Goal: Task Accomplishment & Management: Manage account settings

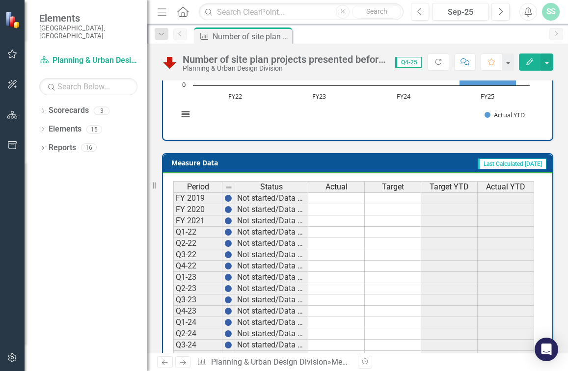
scroll to position [347, 0]
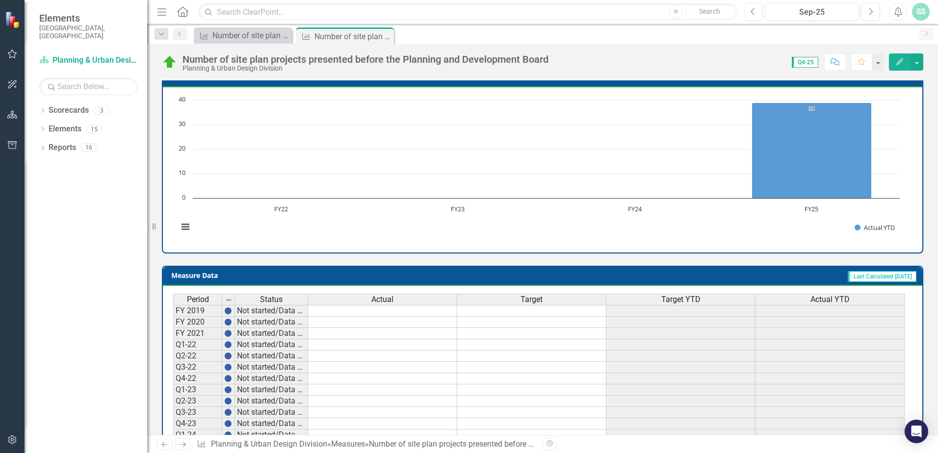
scroll to position [338, 0]
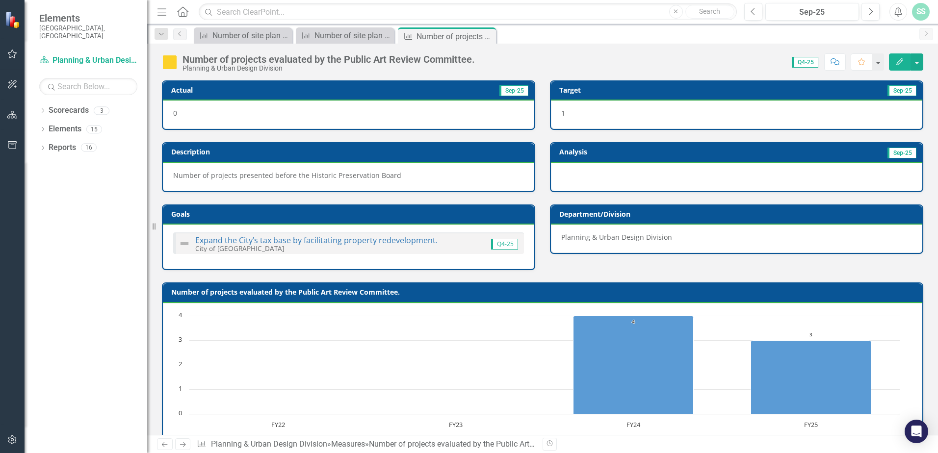
scroll to position [338, 0]
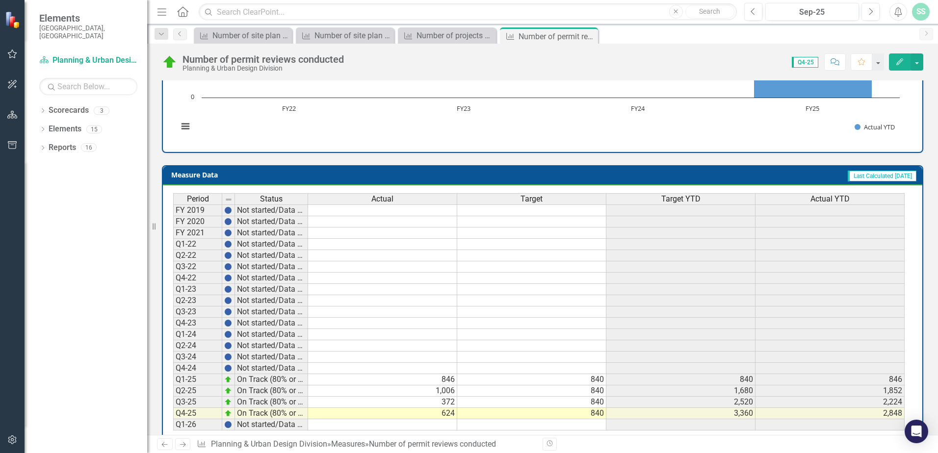
scroll to position [338, 0]
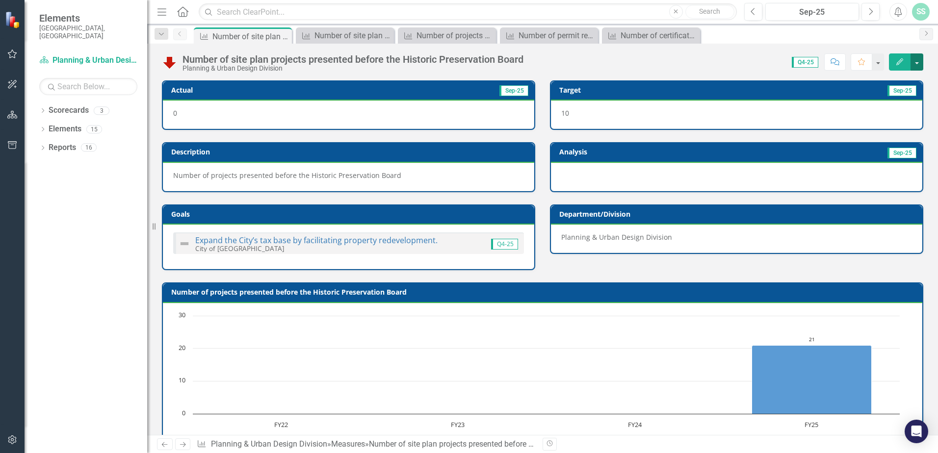
click at [917, 59] on button "button" at bounding box center [917, 61] width 13 height 17
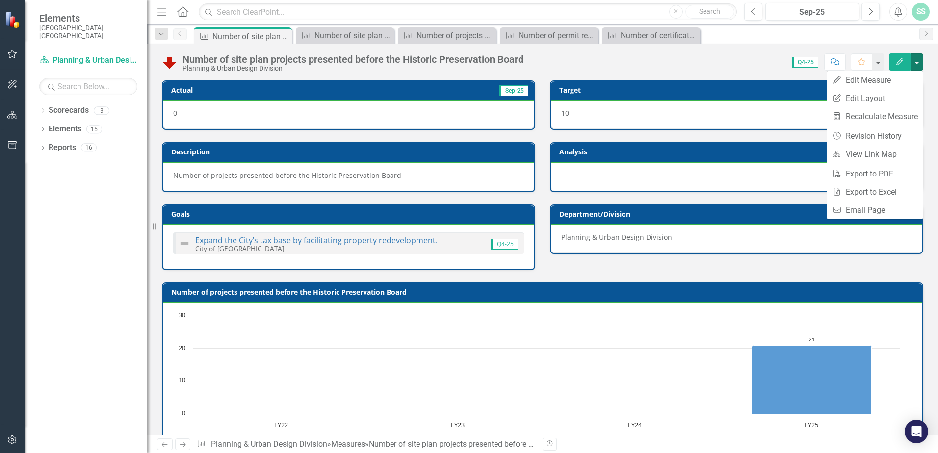
click at [925, 67] on div "Number of site plan projects presented before the Historic Preservation Board P…" at bounding box center [542, 58] width 791 height 29
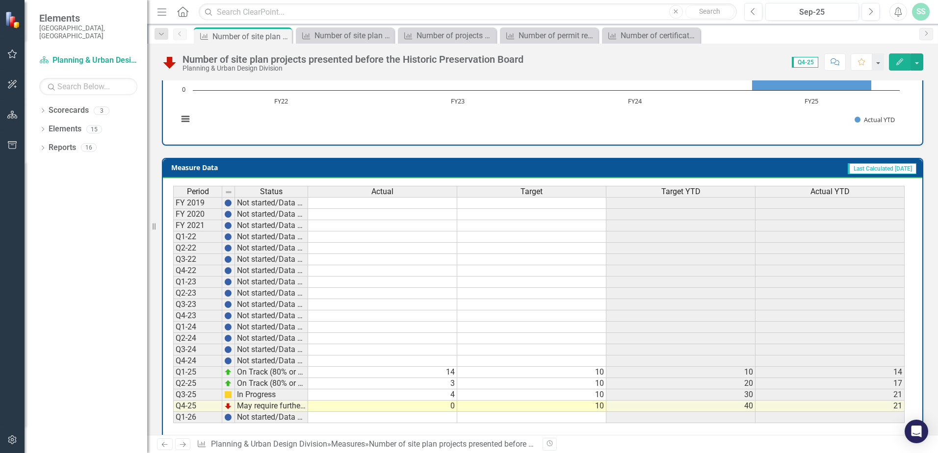
scroll to position [338, 0]
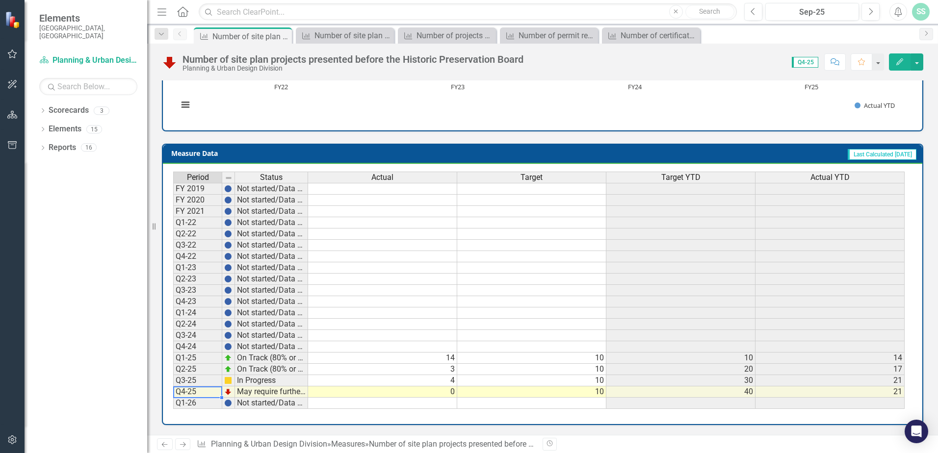
click at [189, 390] on td "Q4-25" at bounding box center [197, 392] width 49 height 11
click at [874, 390] on td "21" at bounding box center [830, 392] width 149 height 11
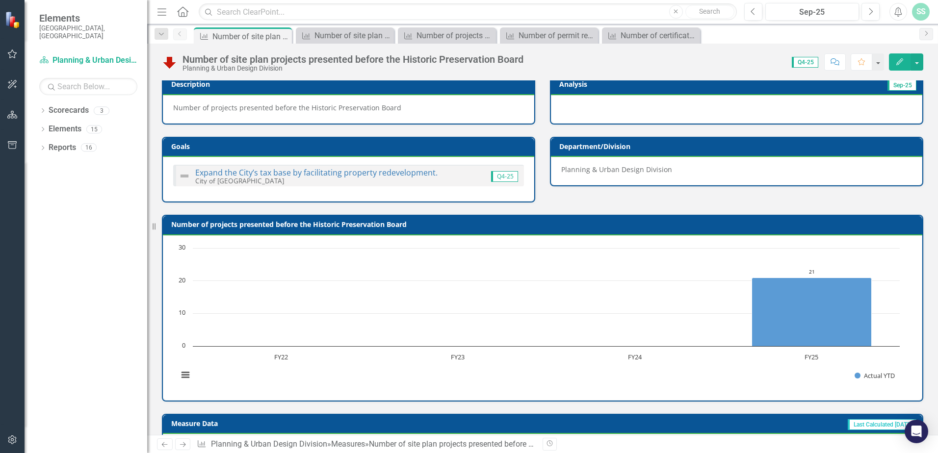
scroll to position [0, 0]
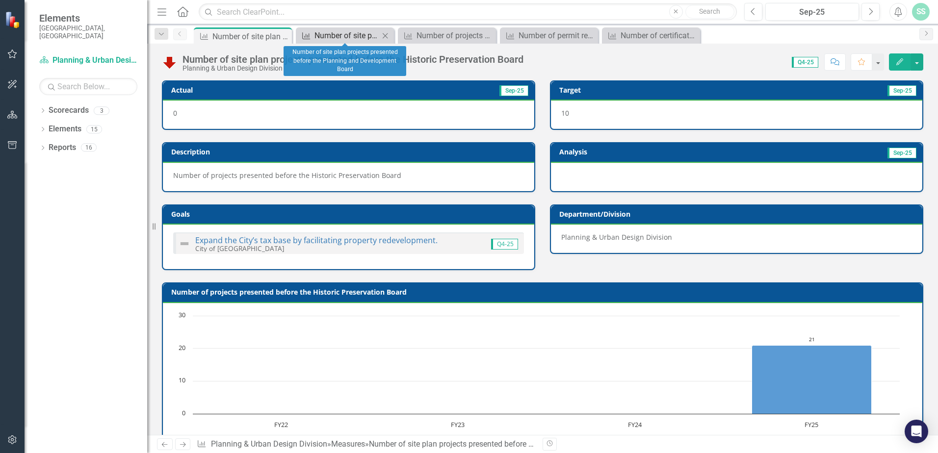
click at [306, 34] on icon at bounding box center [306, 35] width 8 height 7
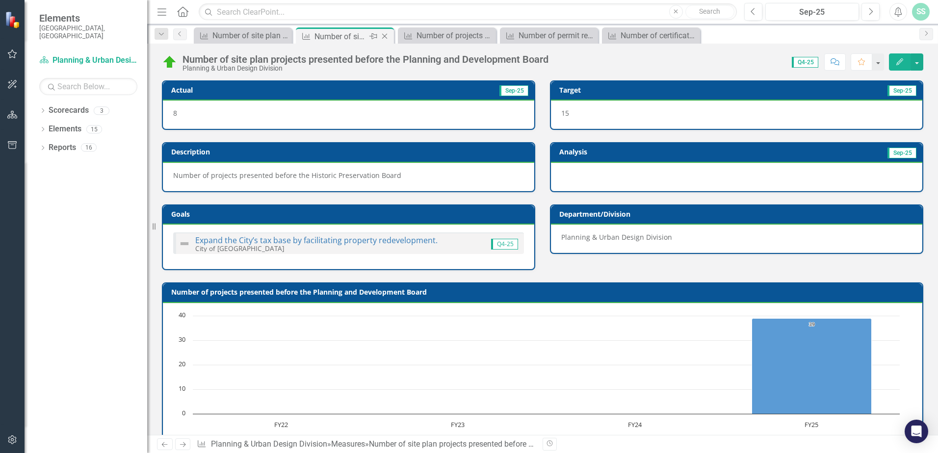
click at [385, 36] on icon at bounding box center [384, 36] width 5 height 5
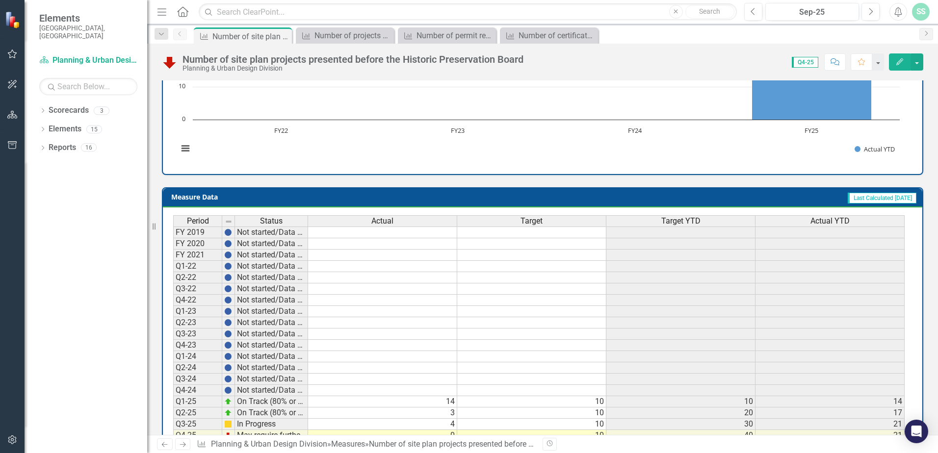
scroll to position [338, 0]
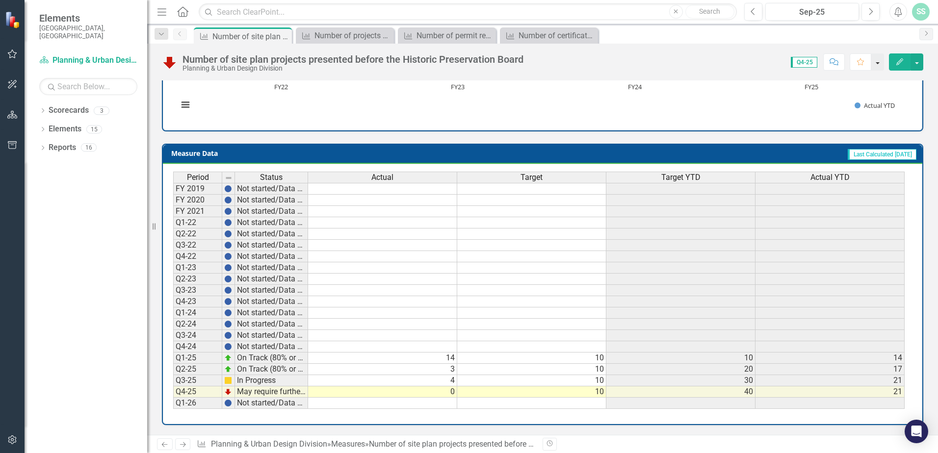
click at [880, 59] on button "button" at bounding box center [878, 61] width 13 height 17
click at [923, 100] on div "Number of projects presented before the Historic Preservation Board Chart Bar c…" at bounding box center [543, 31] width 776 height 199
click at [920, 37] on link "Next" at bounding box center [927, 34] width 14 height 12
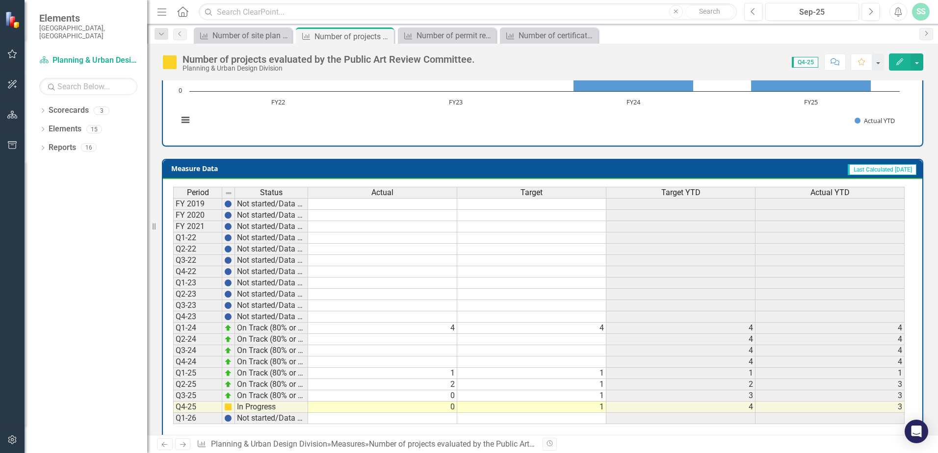
scroll to position [338, 0]
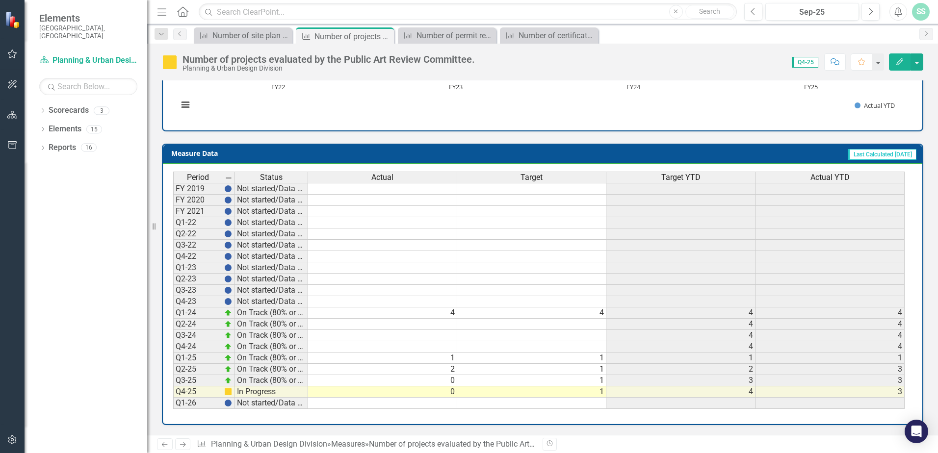
click at [547, 445] on icon "button" at bounding box center [550, 444] width 6 height 6
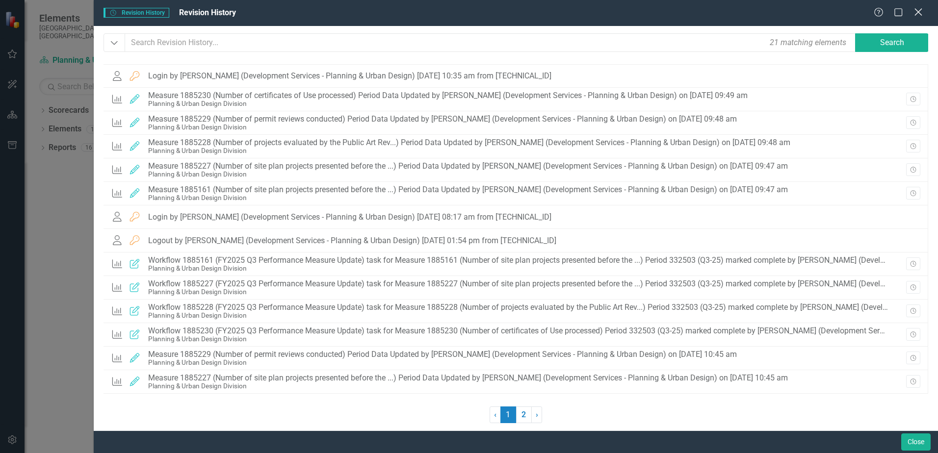
click at [921, 16] on icon "Close" at bounding box center [918, 11] width 12 height 9
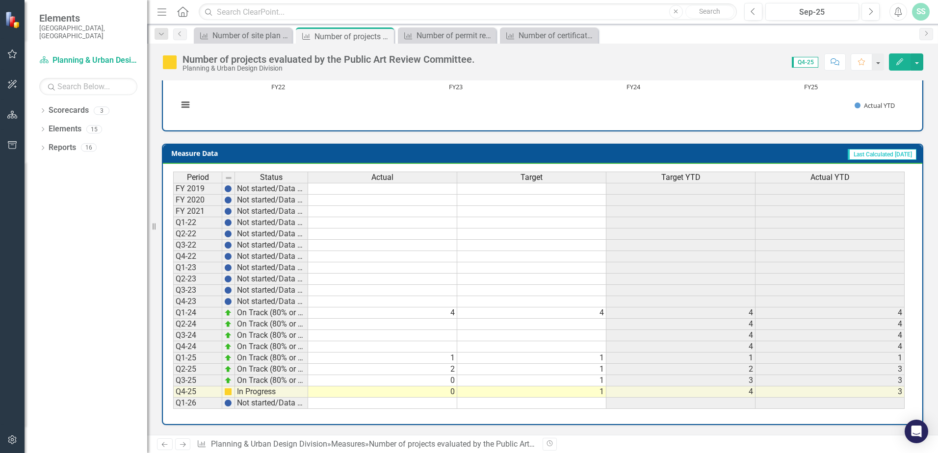
click at [201, 447] on icon at bounding box center [202, 444] width 8 height 7
click at [180, 445] on icon "Next" at bounding box center [183, 445] width 8 height 6
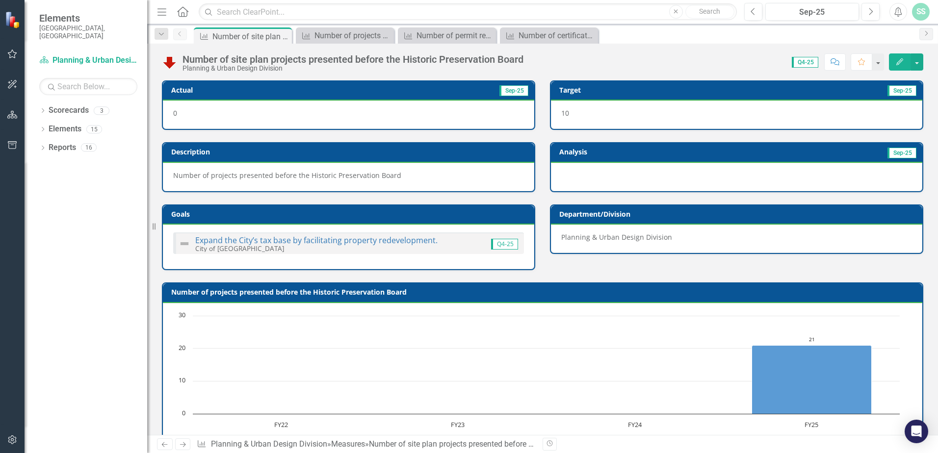
click at [180, 445] on icon "Next" at bounding box center [183, 445] width 8 height 6
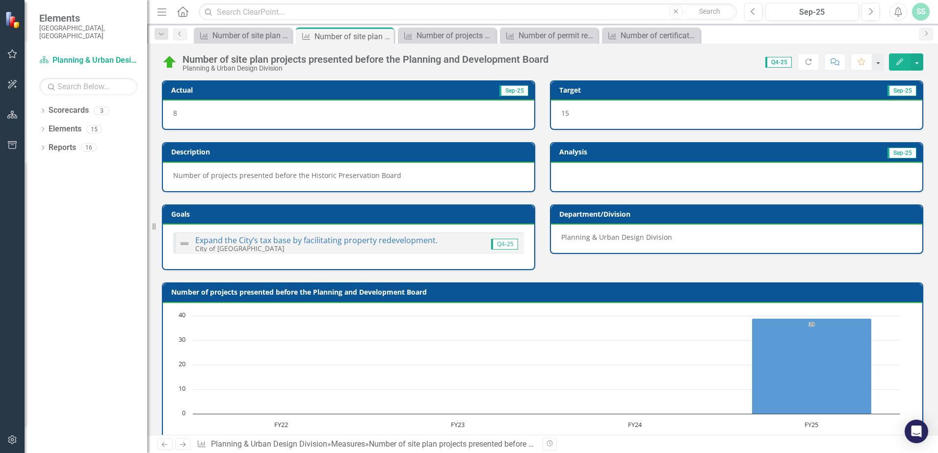
click at [180, 445] on icon "Next" at bounding box center [183, 445] width 8 height 6
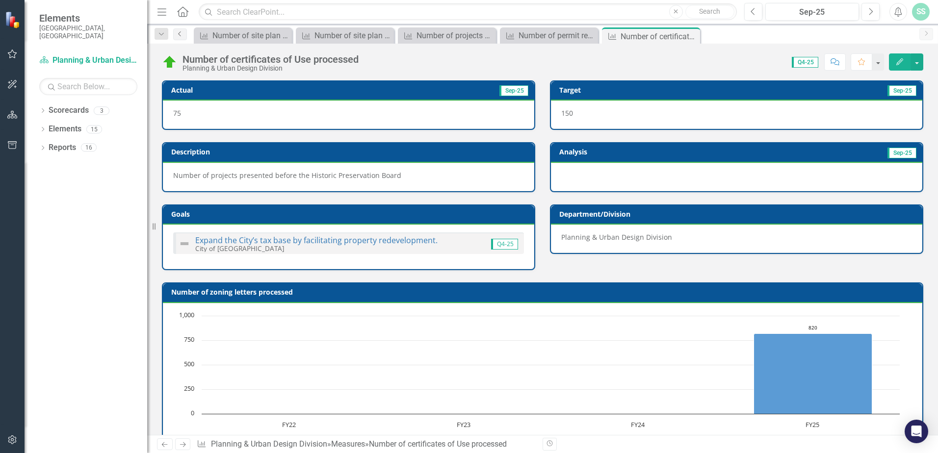
click at [184, 34] on icon "Previous" at bounding box center [180, 34] width 8 height 6
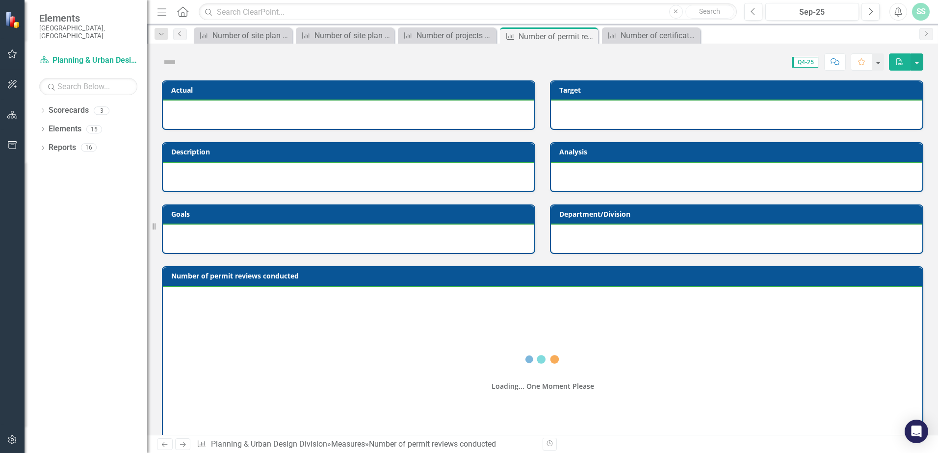
click at [184, 34] on icon "Previous" at bounding box center [180, 34] width 8 height 6
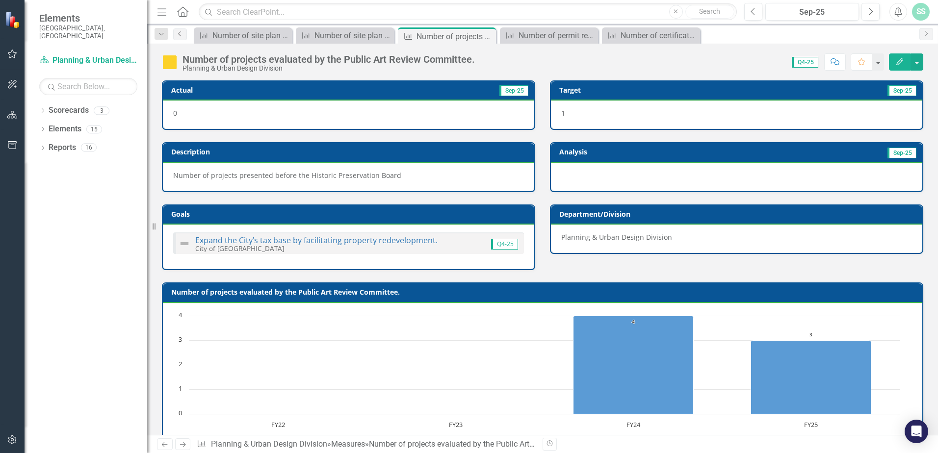
click at [184, 34] on icon "Previous" at bounding box center [180, 34] width 8 height 6
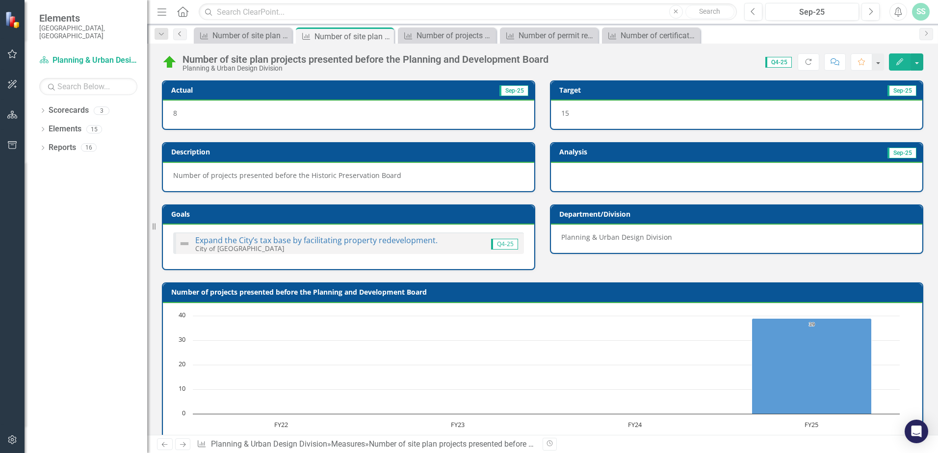
click at [184, 34] on icon "Previous" at bounding box center [180, 34] width 8 height 6
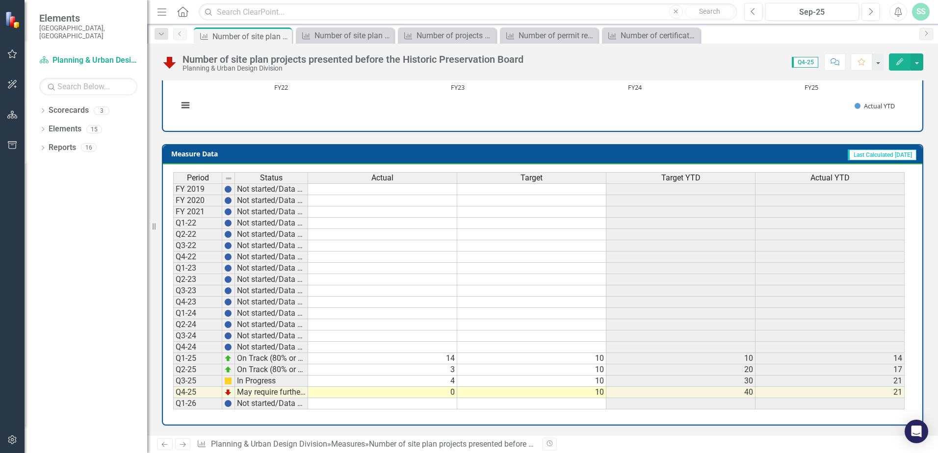
scroll to position [338, 0]
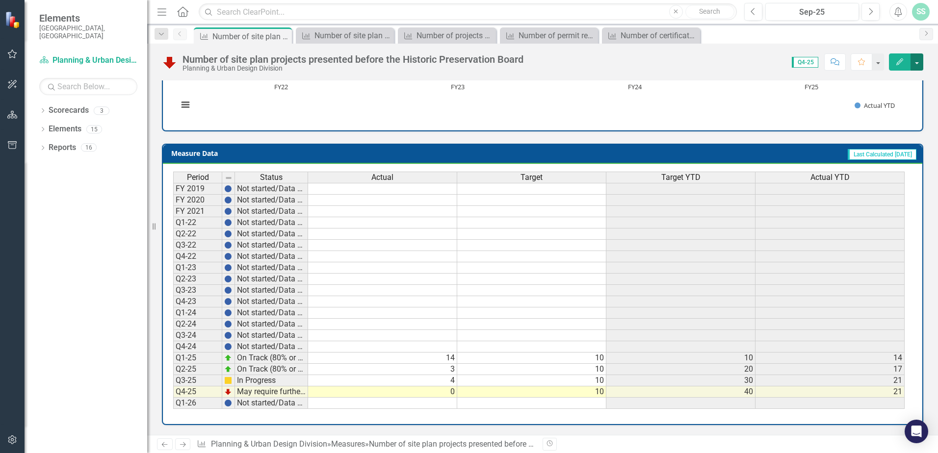
click at [921, 59] on button "button" at bounding box center [917, 61] width 13 height 17
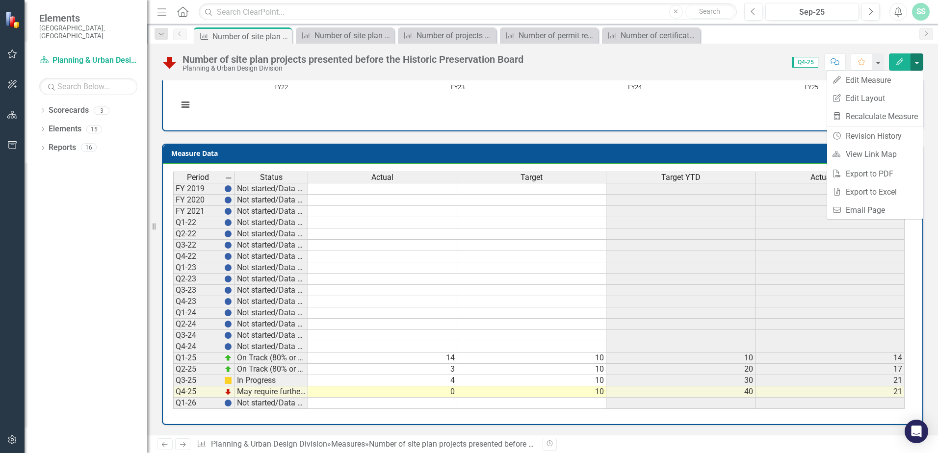
click at [929, 64] on div "Number of site plan projects presented before the Historic Preservation Board P…" at bounding box center [542, 58] width 791 height 29
